Goal: Communication & Community: Answer question/provide support

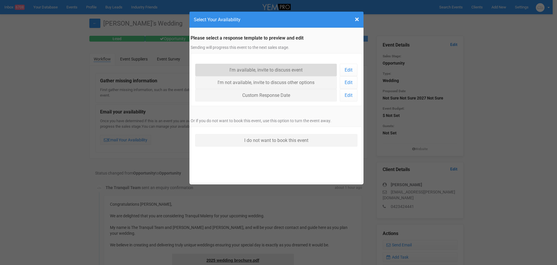
click at [245, 72] on link "I'm available, invite to discuss event" at bounding box center [266, 70] width 142 height 12
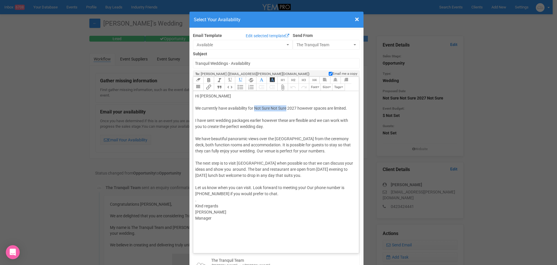
drag, startPoint x: 285, startPoint y: 107, endPoint x: 252, endPoint y: 106, distance: 32.3
click at [252, 106] on div "Hi [PERSON_NAME] We currently have availability for Not Sure Not Sure 2027 howe…" at bounding box center [275, 187] width 160 height 189
click at [204, 213] on div "Hi [PERSON_NAME] We currently have availability for 2027 however spaces are lim…" at bounding box center [275, 187] width 160 height 189
type trix-editor "<div>Hi [PERSON_NAME]<br><br>We currently have availability for 2027 however sp…"
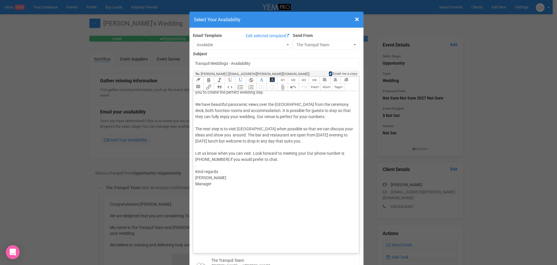
click at [330, 73] on input "Email me a copy" at bounding box center [331, 73] width 4 height 5
checkbox input "false"
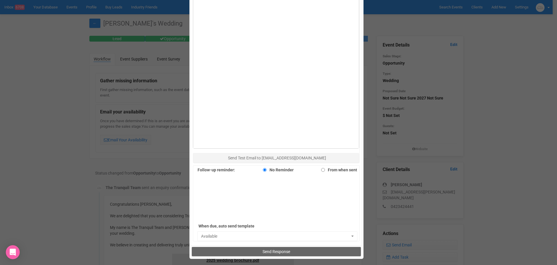
scroll to position [319, 0]
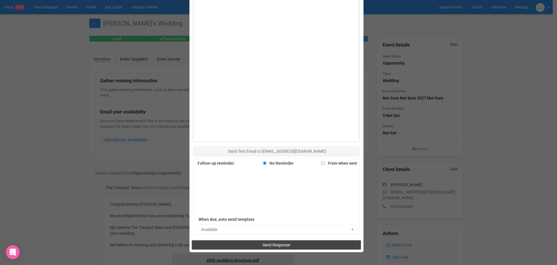
click at [266, 243] on span "Send Response" at bounding box center [277, 244] width 28 height 5
